Goal: Check status

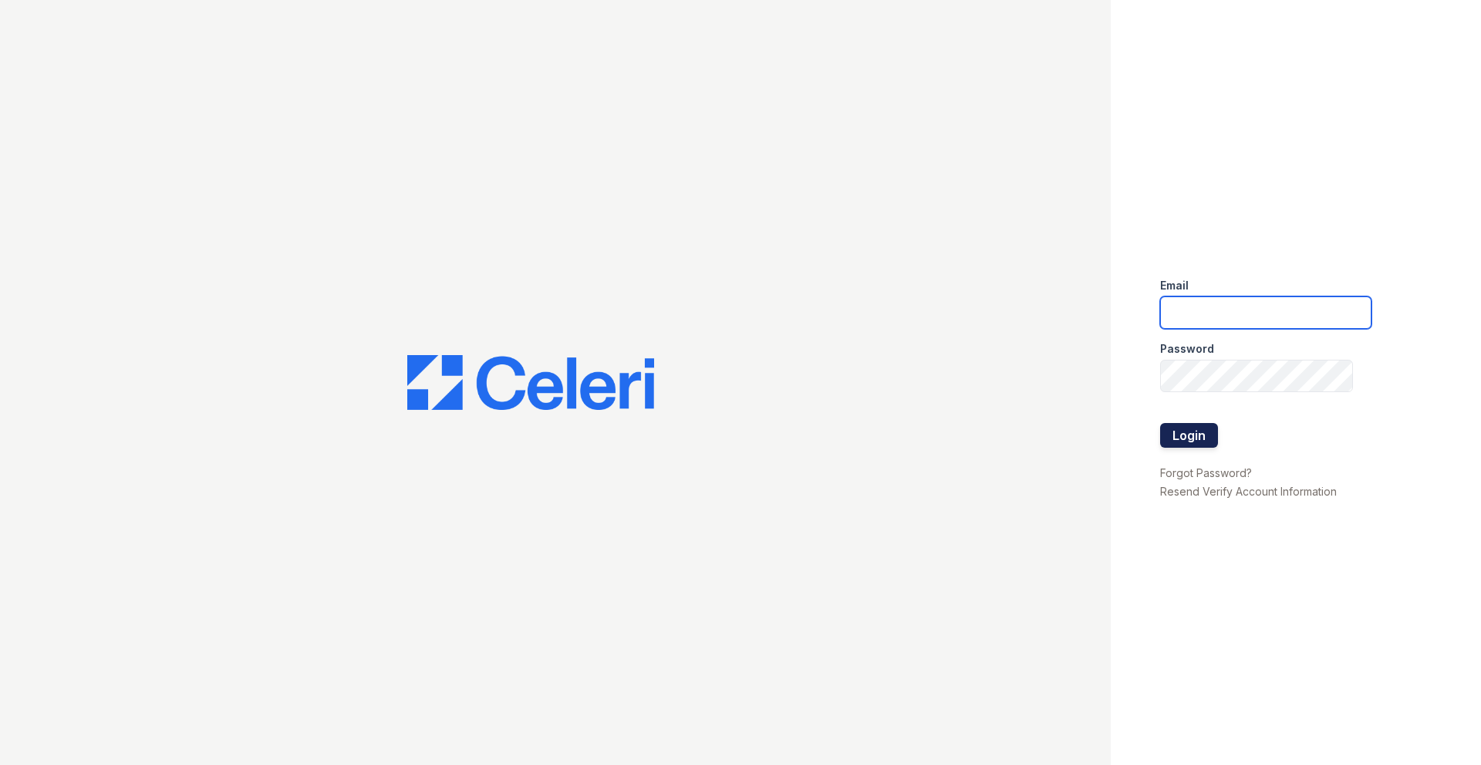
type input "[EMAIL_ADDRESS][DOMAIN_NAME]"
click at [1187, 444] on button "Login" at bounding box center [1189, 435] width 58 height 25
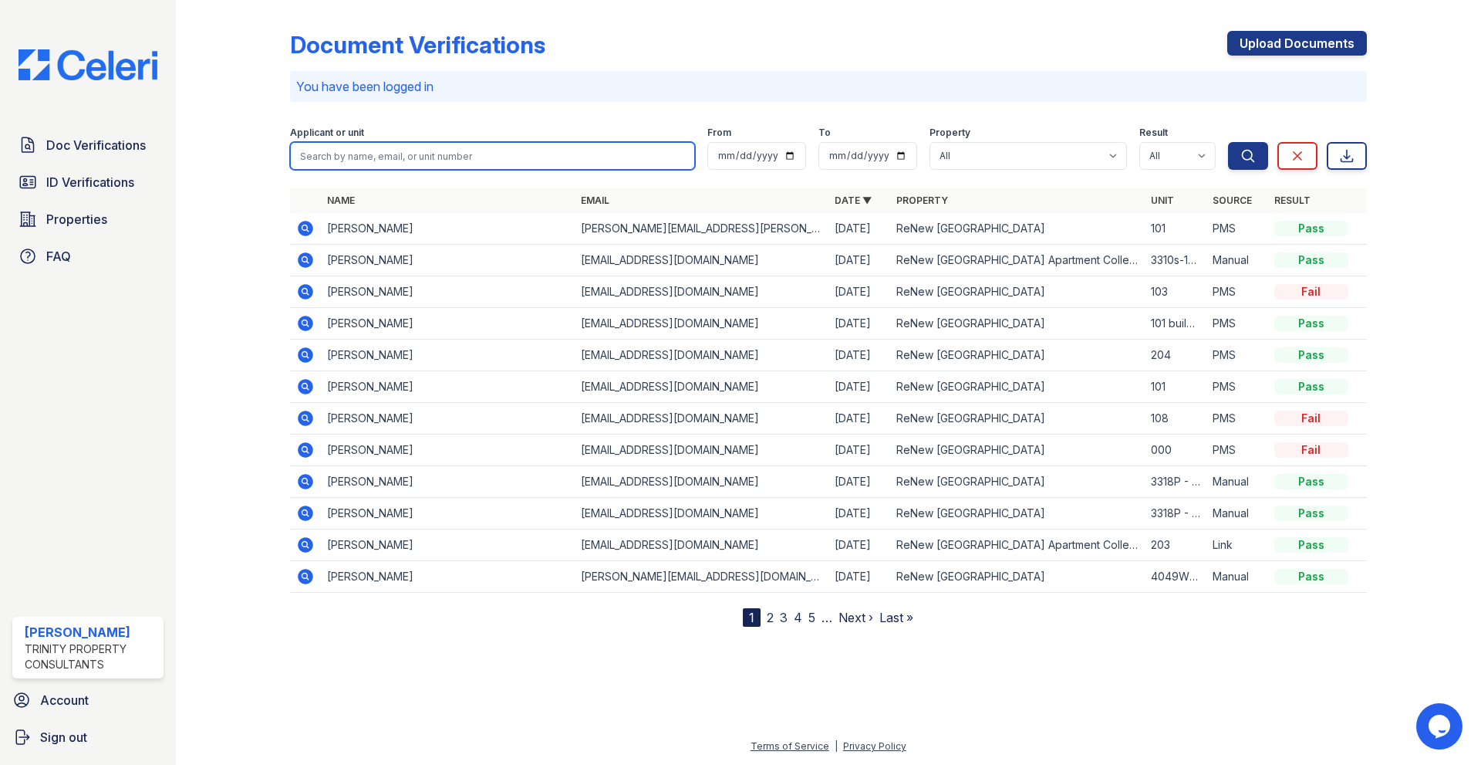
click at [437, 160] on input "search" at bounding box center [492, 156] width 405 height 28
type input "[PERSON_NAME]"
click at [1228, 142] on button "Search" at bounding box center [1248, 156] width 40 height 28
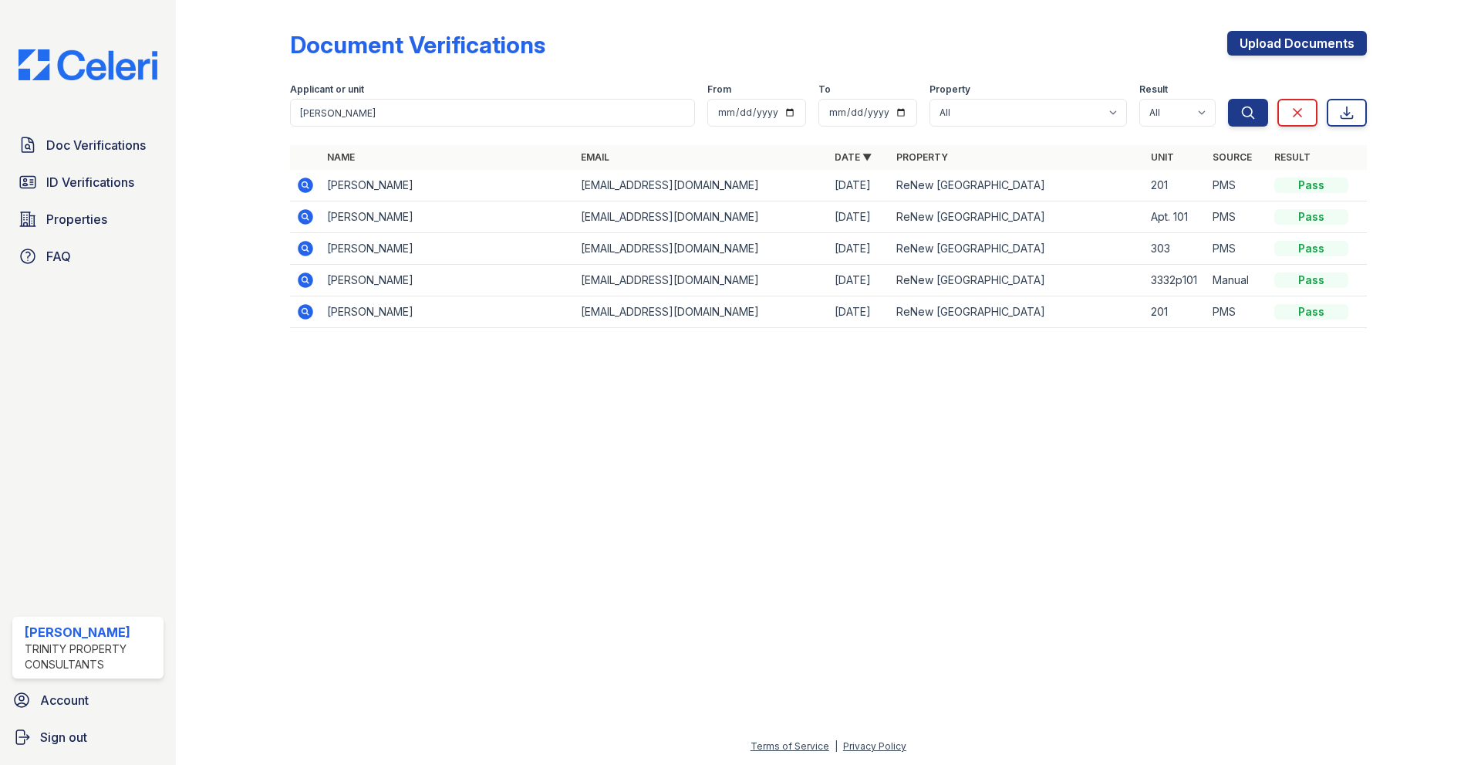
click at [304, 187] on icon at bounding box center [305, 184] width 15 height 15
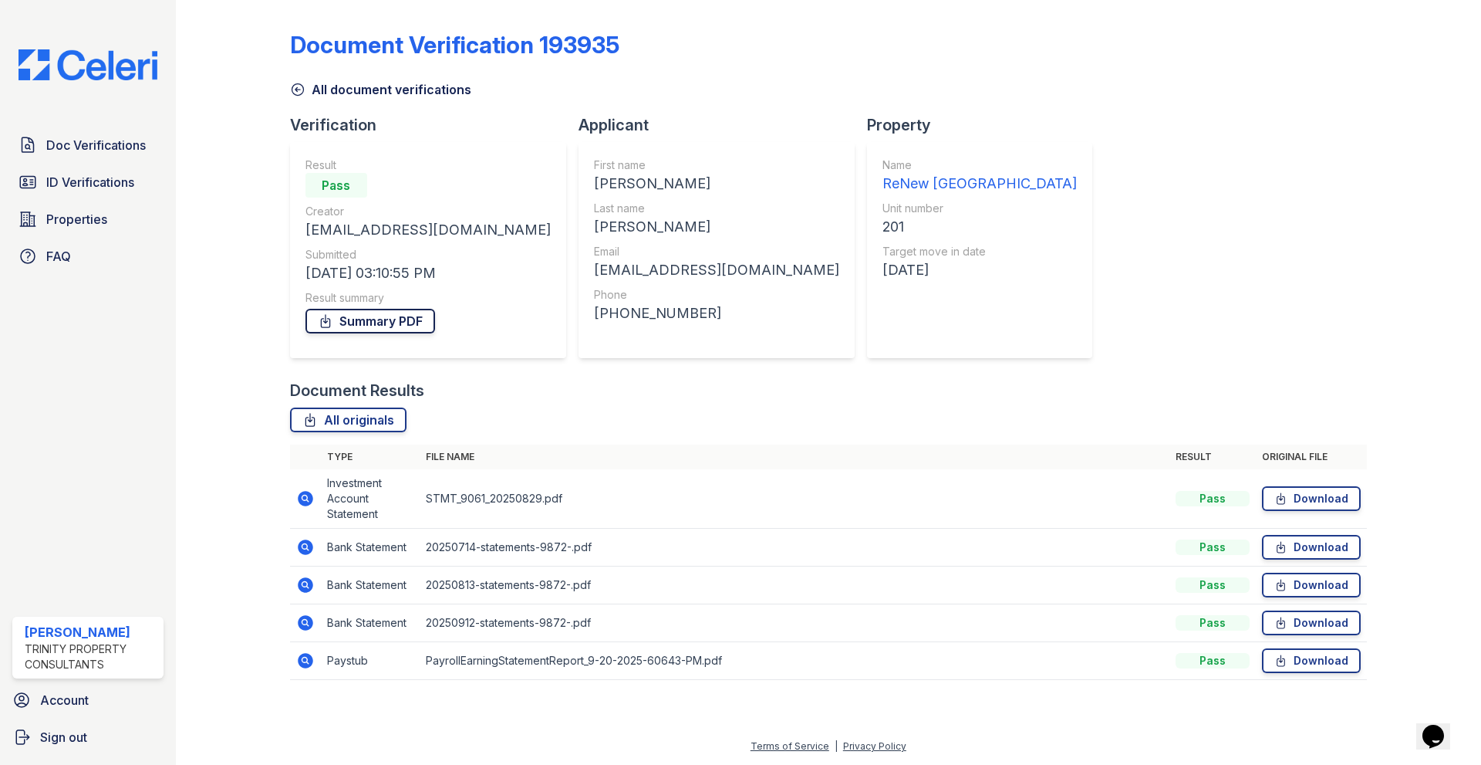
click at [405, 321] on link "Summary PDF" at bounding box center [371, 321] width 130 height 25
